Goal: Task Accomplishment & Management: Use online tool/utility

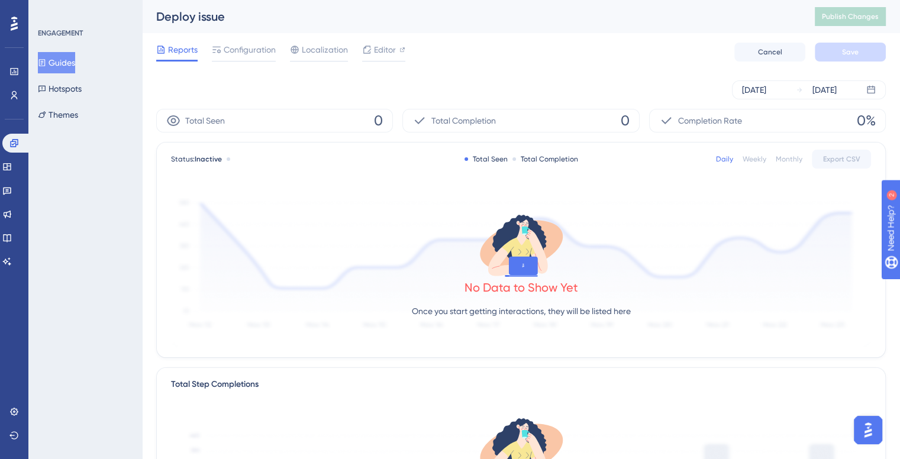
click at [218, 124] on span "Total Seen" at bounding box center [205, 121] width 40 height 14
click at [248, 50] on span "Configuration" at bounding box center [250, 50] width 52 height 14
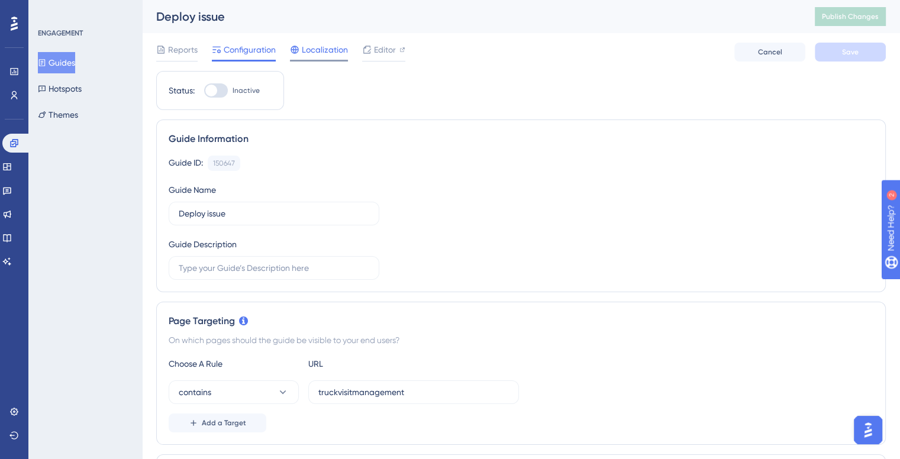
click at [326, 48] on span "Localization" at bounding box center [325, 50] width 46 height 14
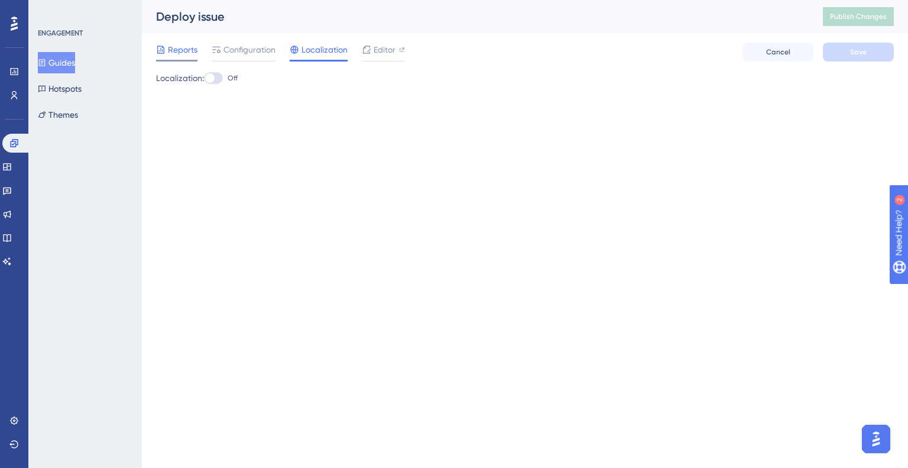
click at [182, 45] on span "Reports" at bounding box center [183, 50] width 30 height 14
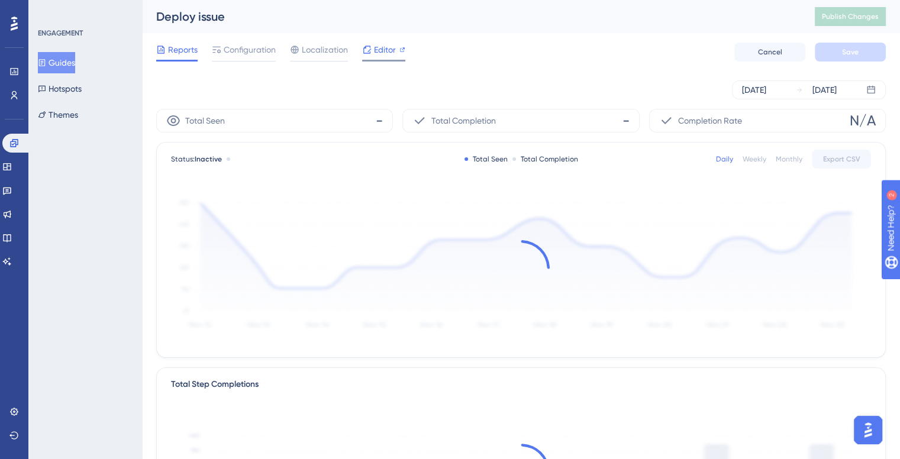
click at [382, 44] on span "Editor" at bounding box center [385, 50] width 22 height 14
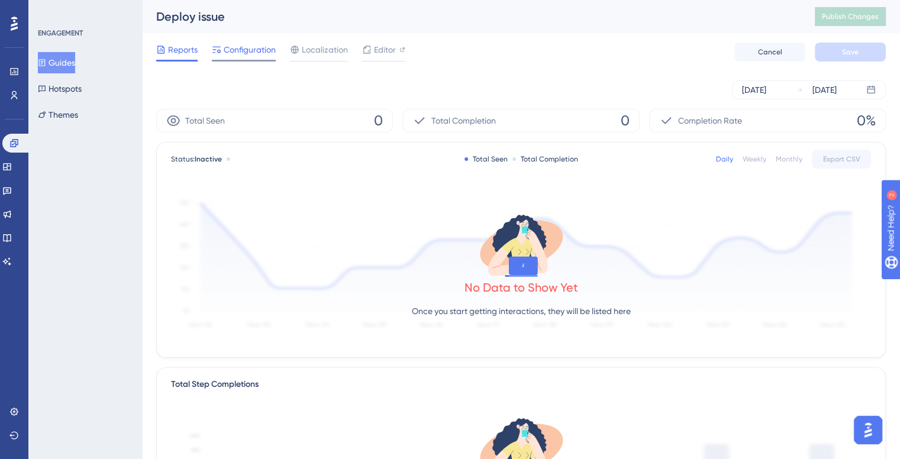
click at [248, 51] on span "Configuration" at bounding box center [250, 50] width 52 height 14
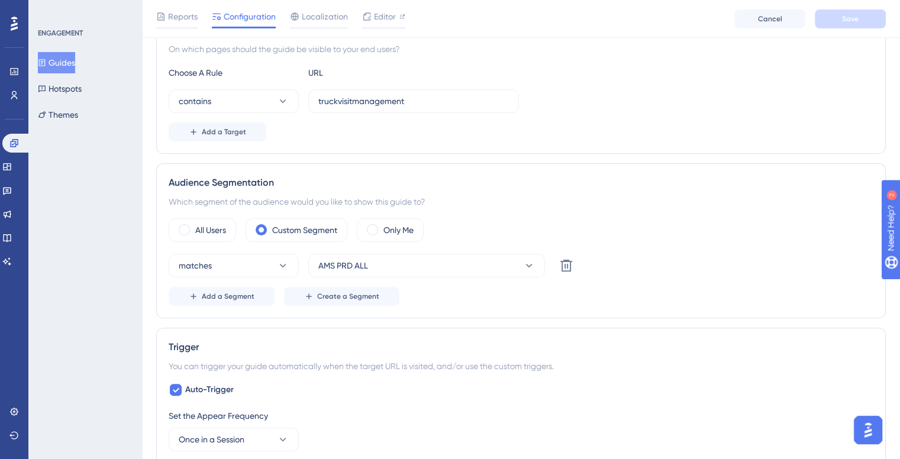
scroll to position [591, 0]
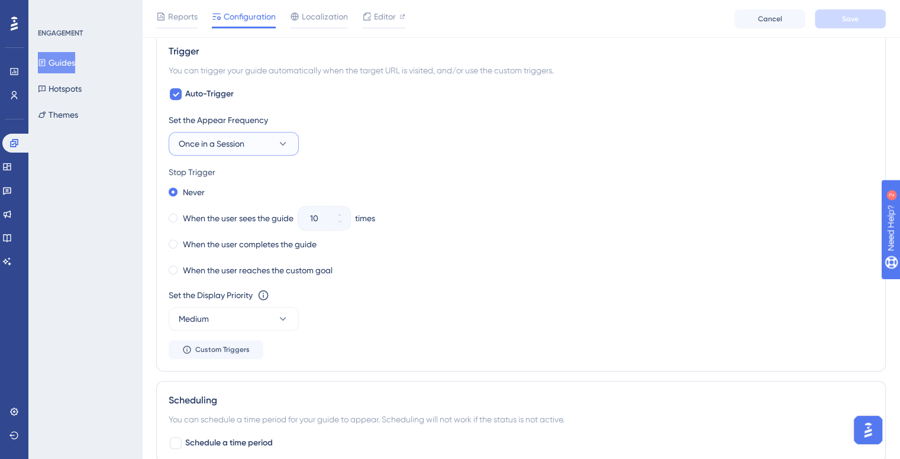
click at [273, 139] on button "Once in a Session" at bounding box center [234, 144] width 130 height 24
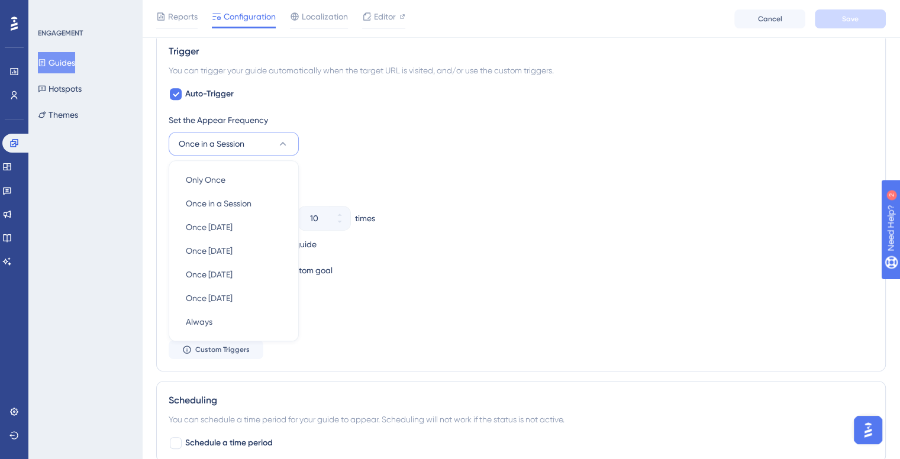
scroll to position [610, 0]
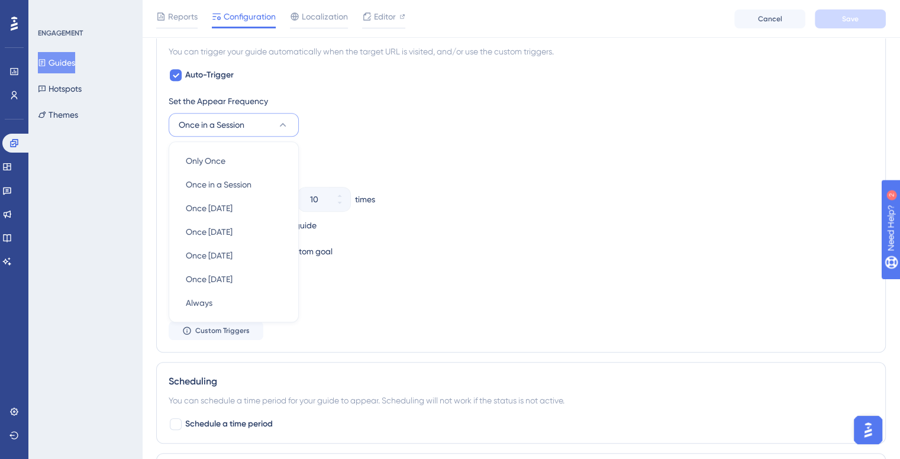
click at [384, 294] on div "Set the Display Priority This option will set the display priority between auto…" at bounding box center [521, 290] width 704 height 43
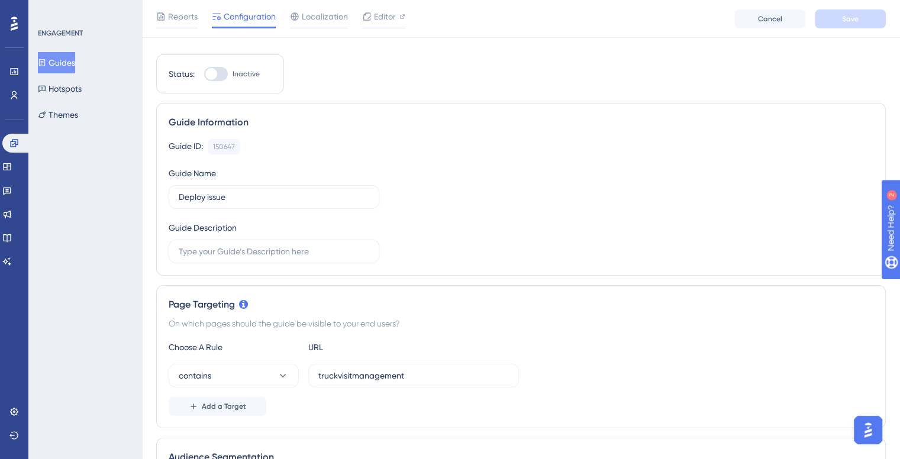
scroll to position [0, 0]
